Goal: Find specific page/section: Find specific page/section

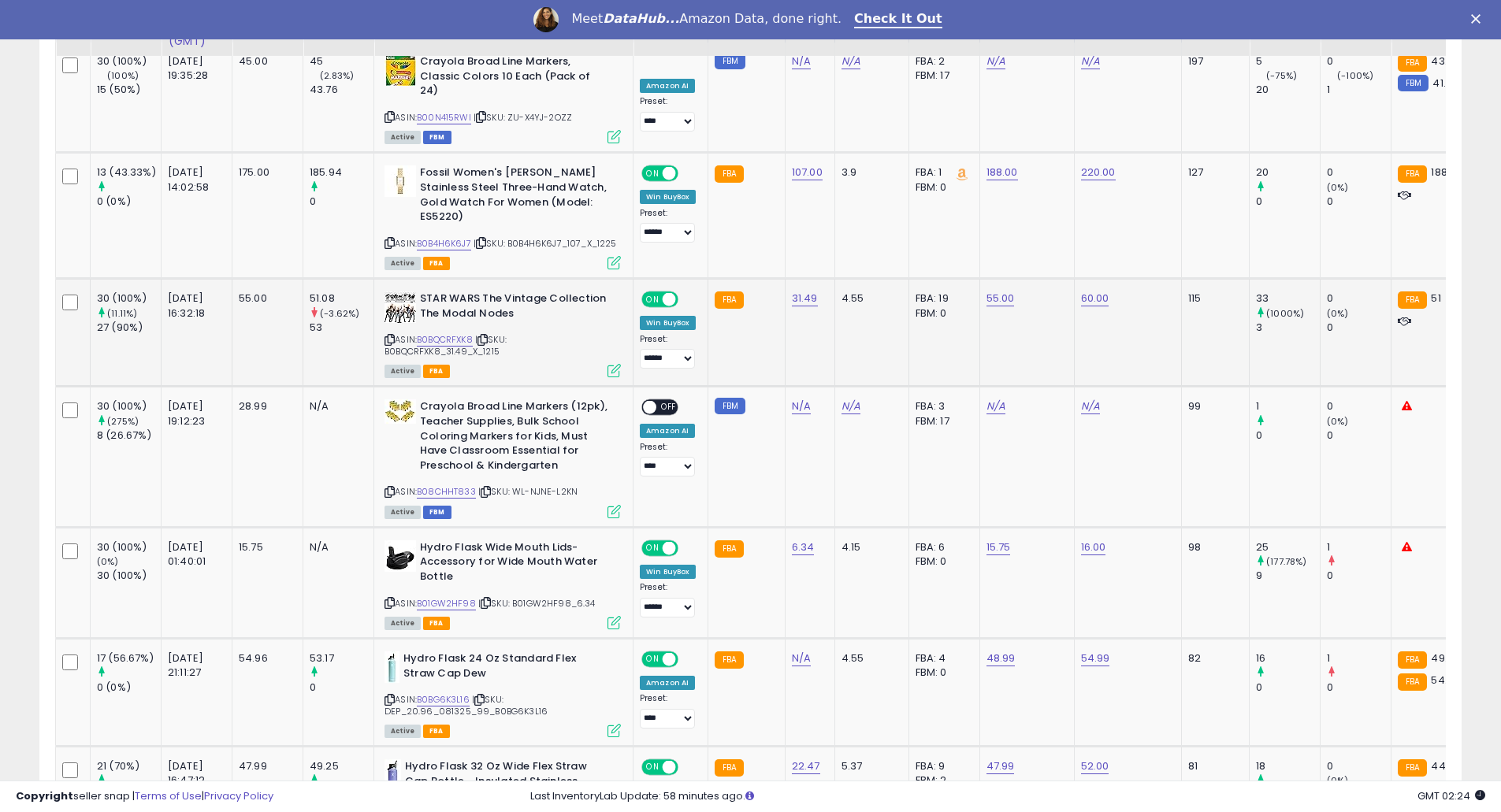
scroll to position [630, 0]
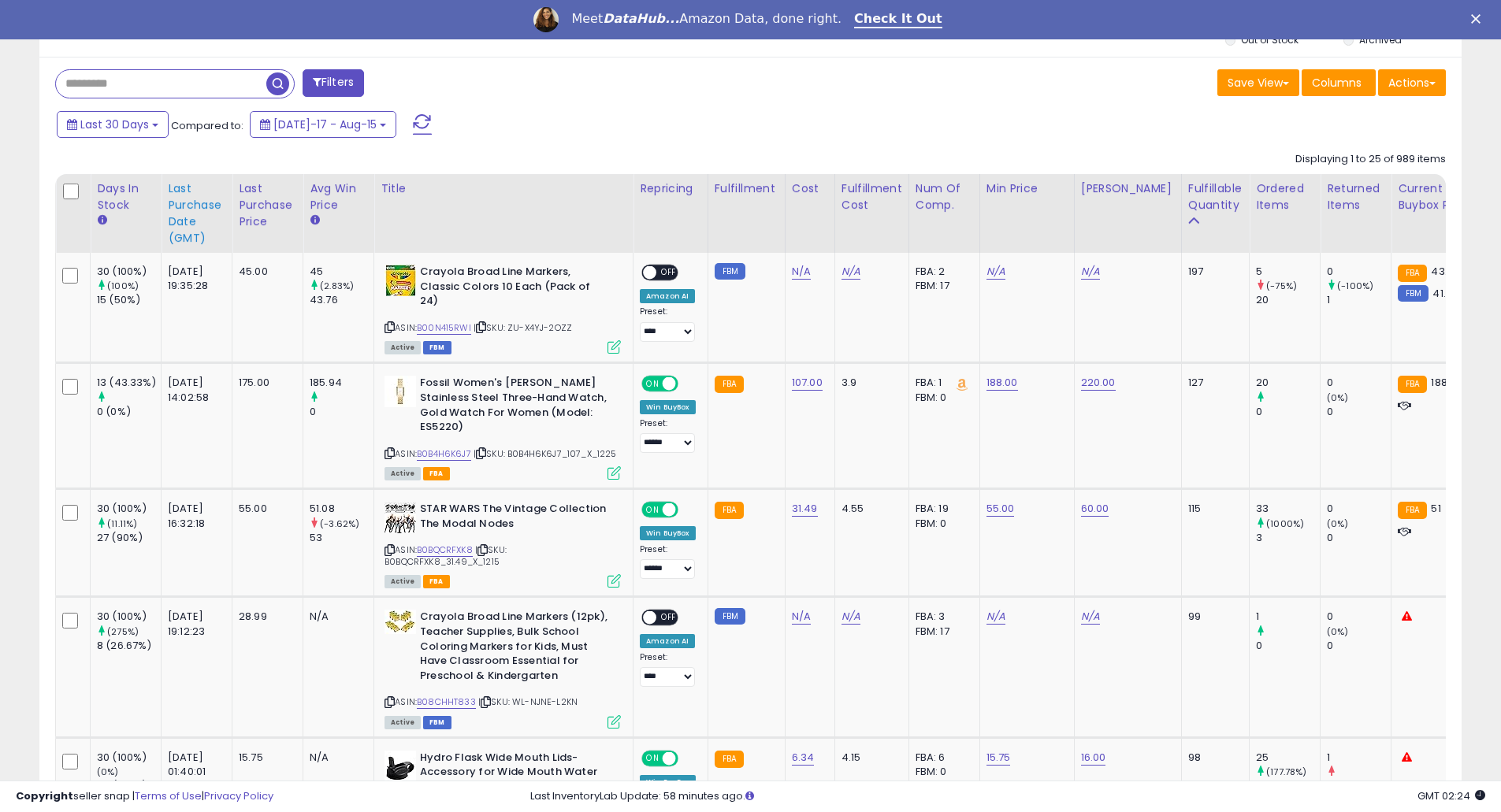
click at [195, 220] on div "Last Purchase Date (GMT)" at bounding box center [197, 214] width 57 height 66
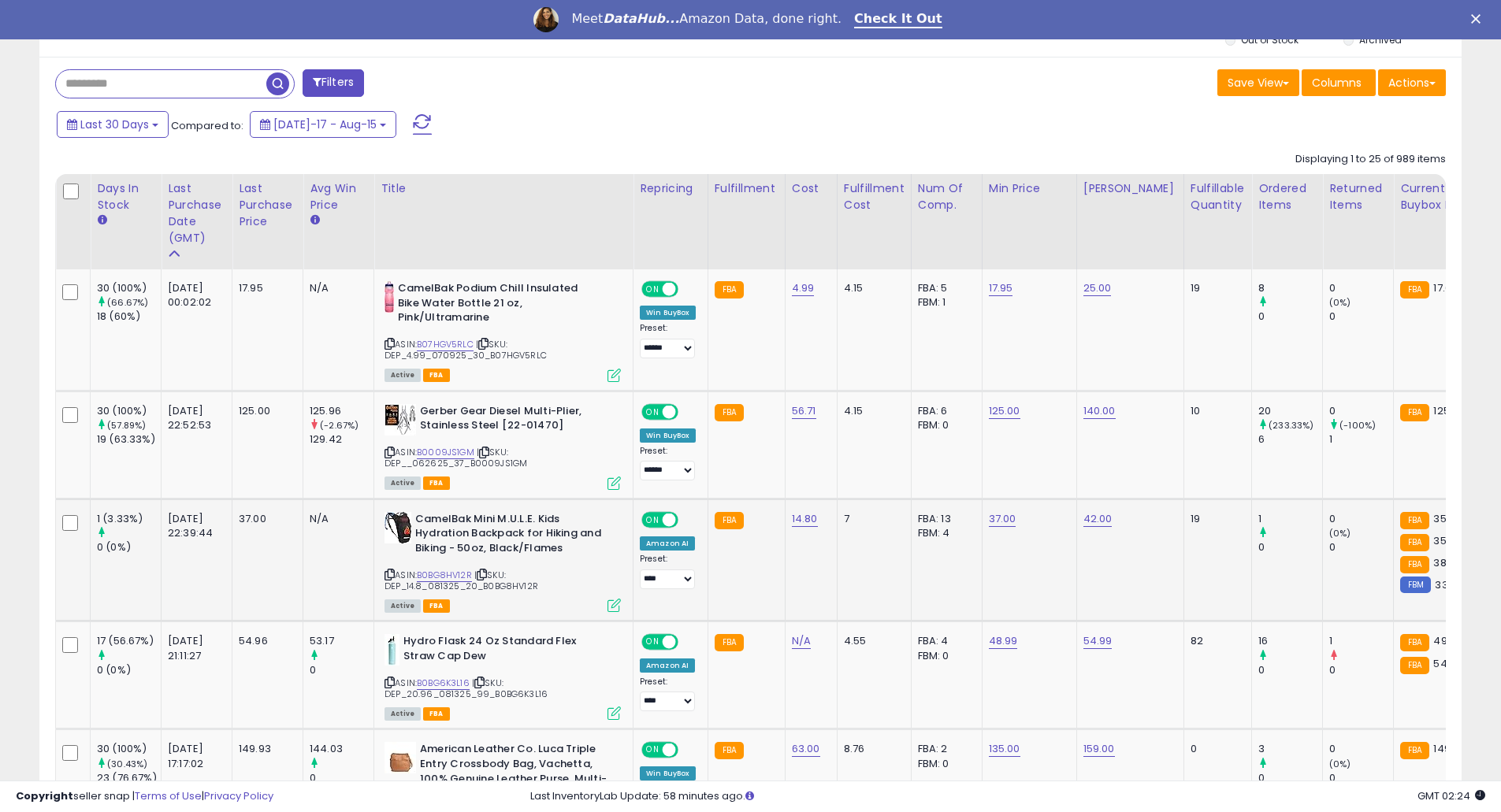
click at [449, 566] on div "ASIN: B0BG8HV12R | SKU: DEP_14.8_081325_20_B0BG8HV12R Active FBA" at bounding box center [503, 561] width 237 height 99
click at [449, 573] on link "B0BG8HV12R" at bounding box center [444, 575] width 55 height 14
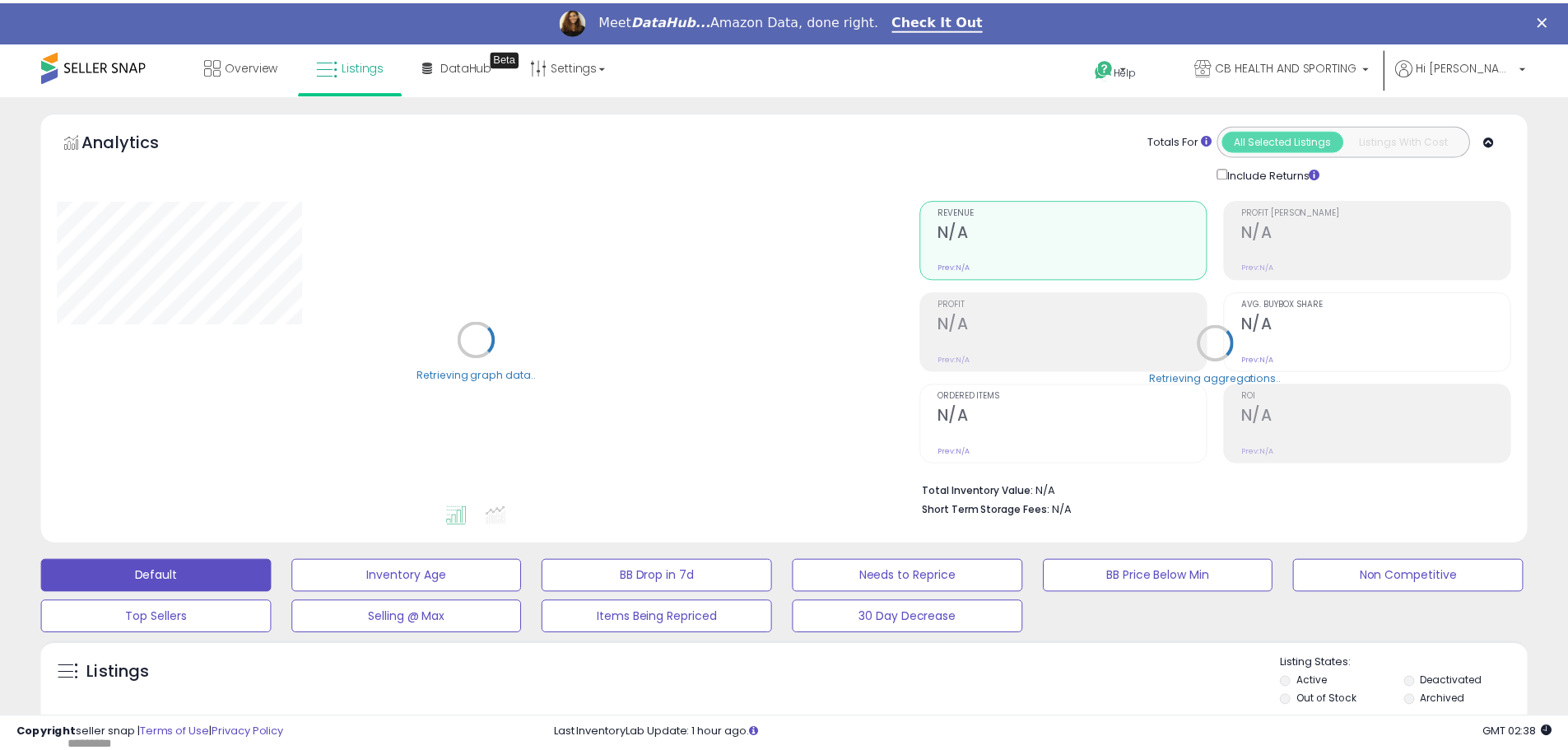
scroll to position [439, 0]
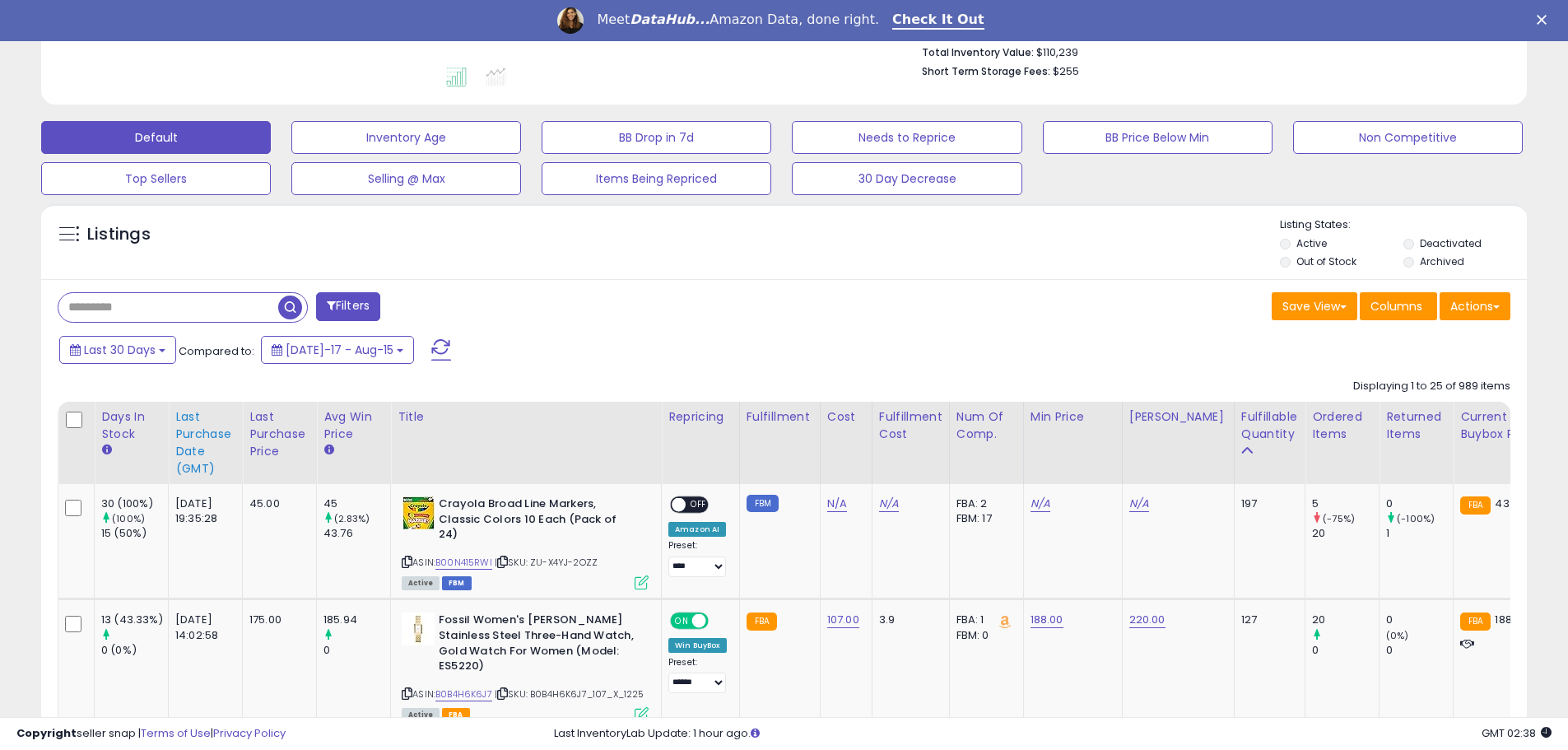
click at [198, 438] on div "Last Purchase Date (GMT)" at bounding box center [206, 443] width 60 height 69
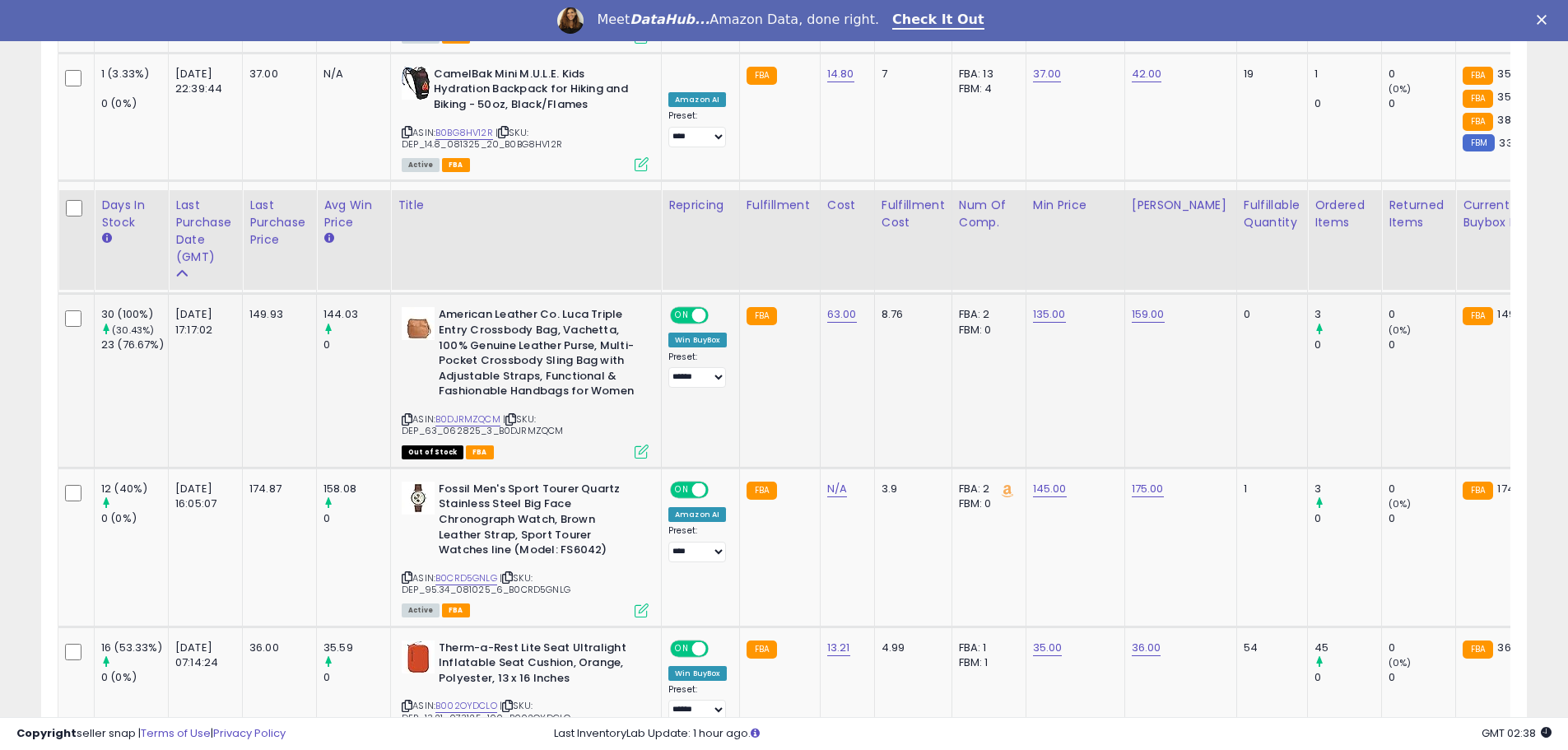
scroll to position [1098, 0]
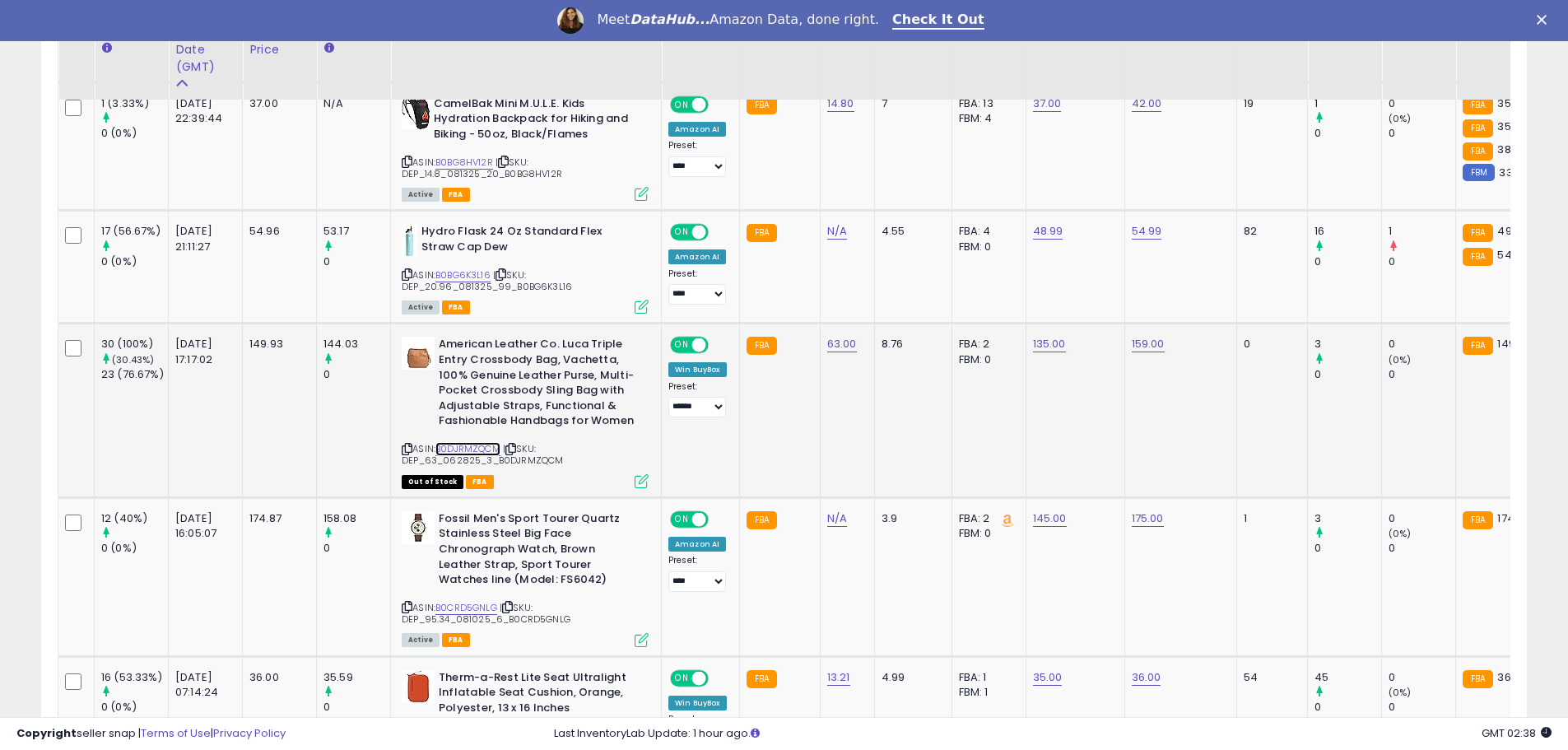
click at [491, 449] on link "B0DJRMZQCM" at bounding box center [468, 450] width 65 height 14
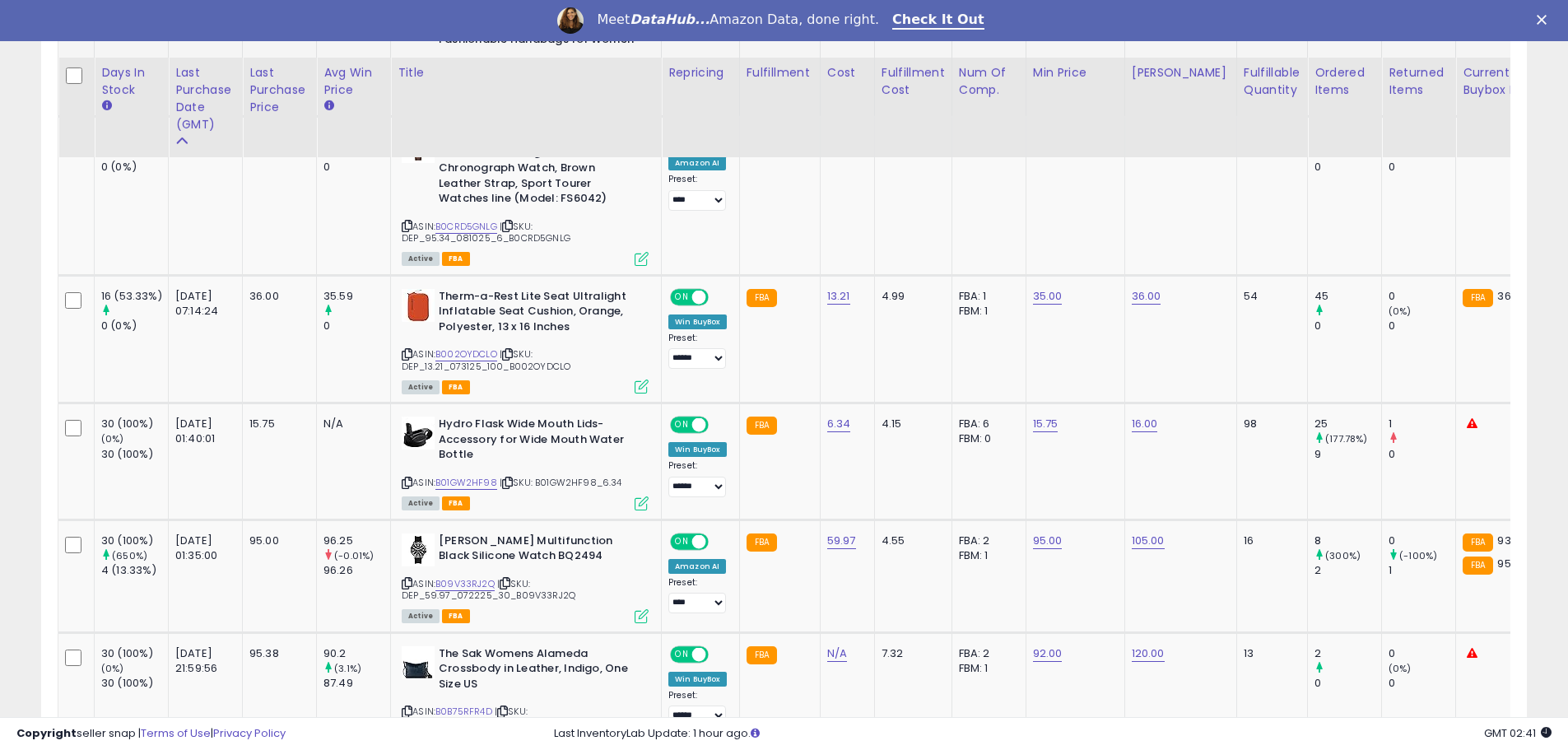
scroll to position [1537, 0]
